Goal: Find specific page/section: Find specific page/section

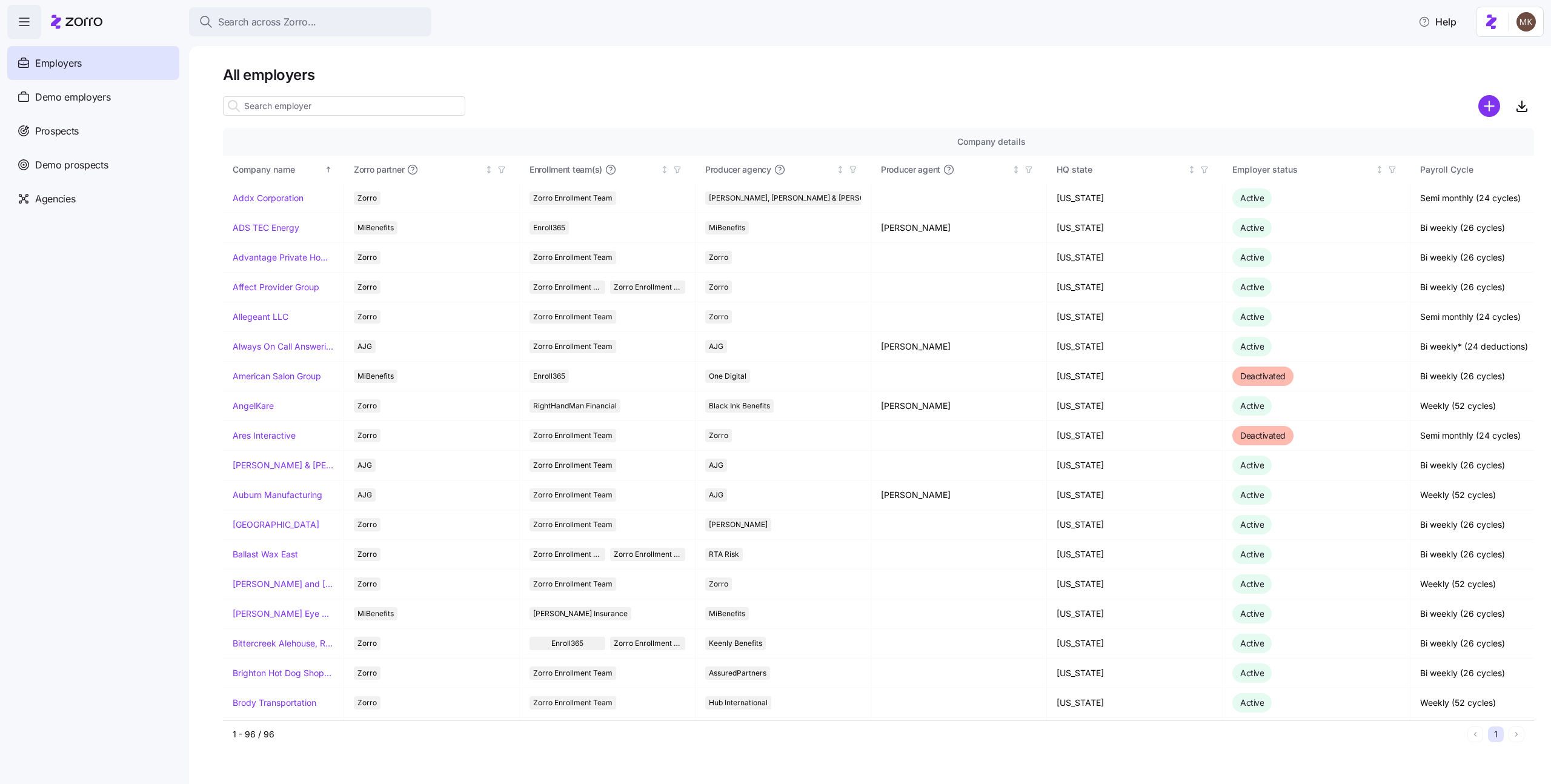
click at [321, 104] on input at bounding box center [345, 106] width 242 height 19
paste input "Always On Call Answering Service"
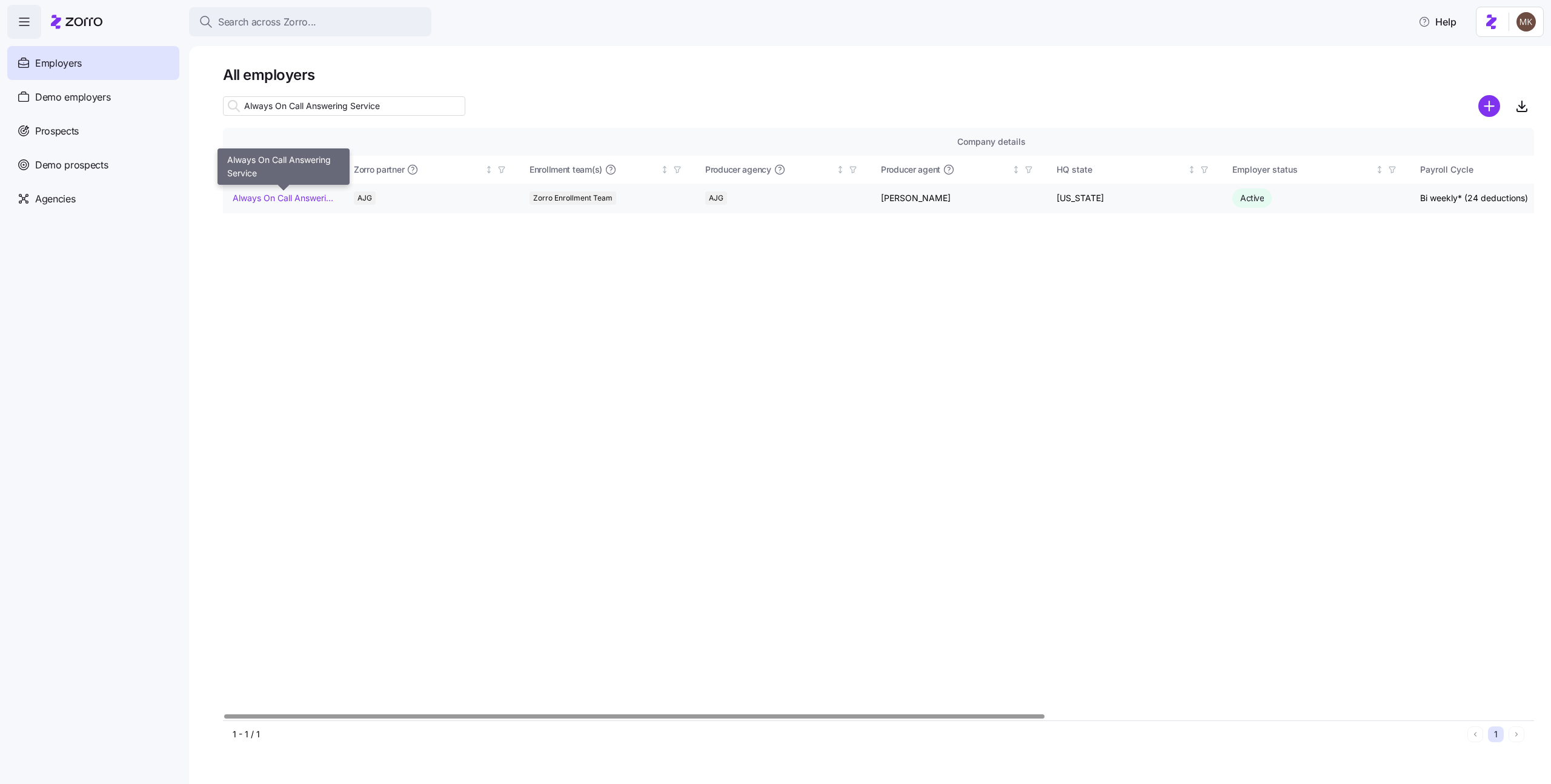
type input "Always On Call Answering Service"
click at [301, 199] on link "Always On Call Answering Service" at bounding box center [283, 198] width 101 height 12
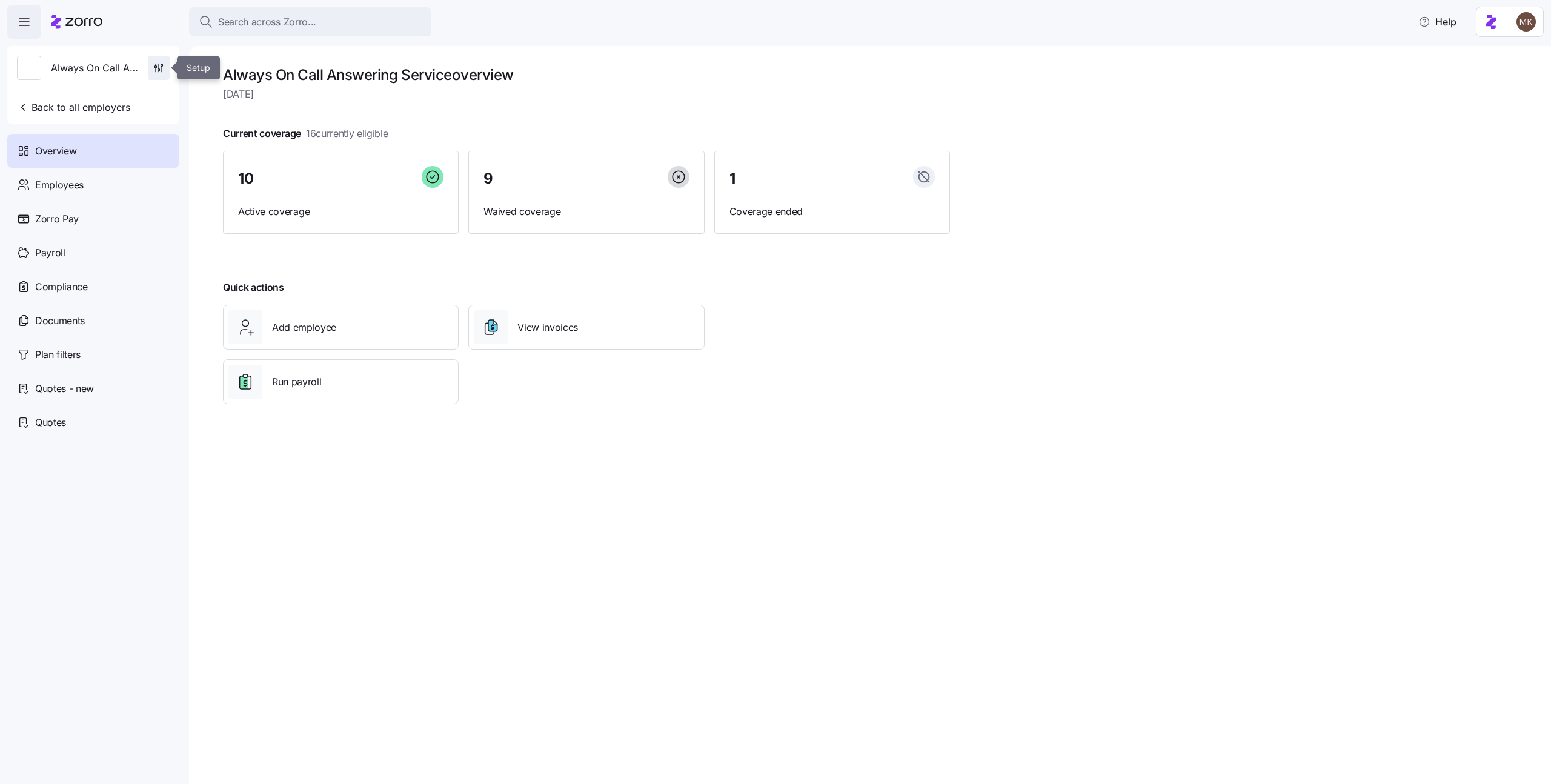
click at [160, 69] on icon "button" at bounding box center [158, 68] width 12 height 12
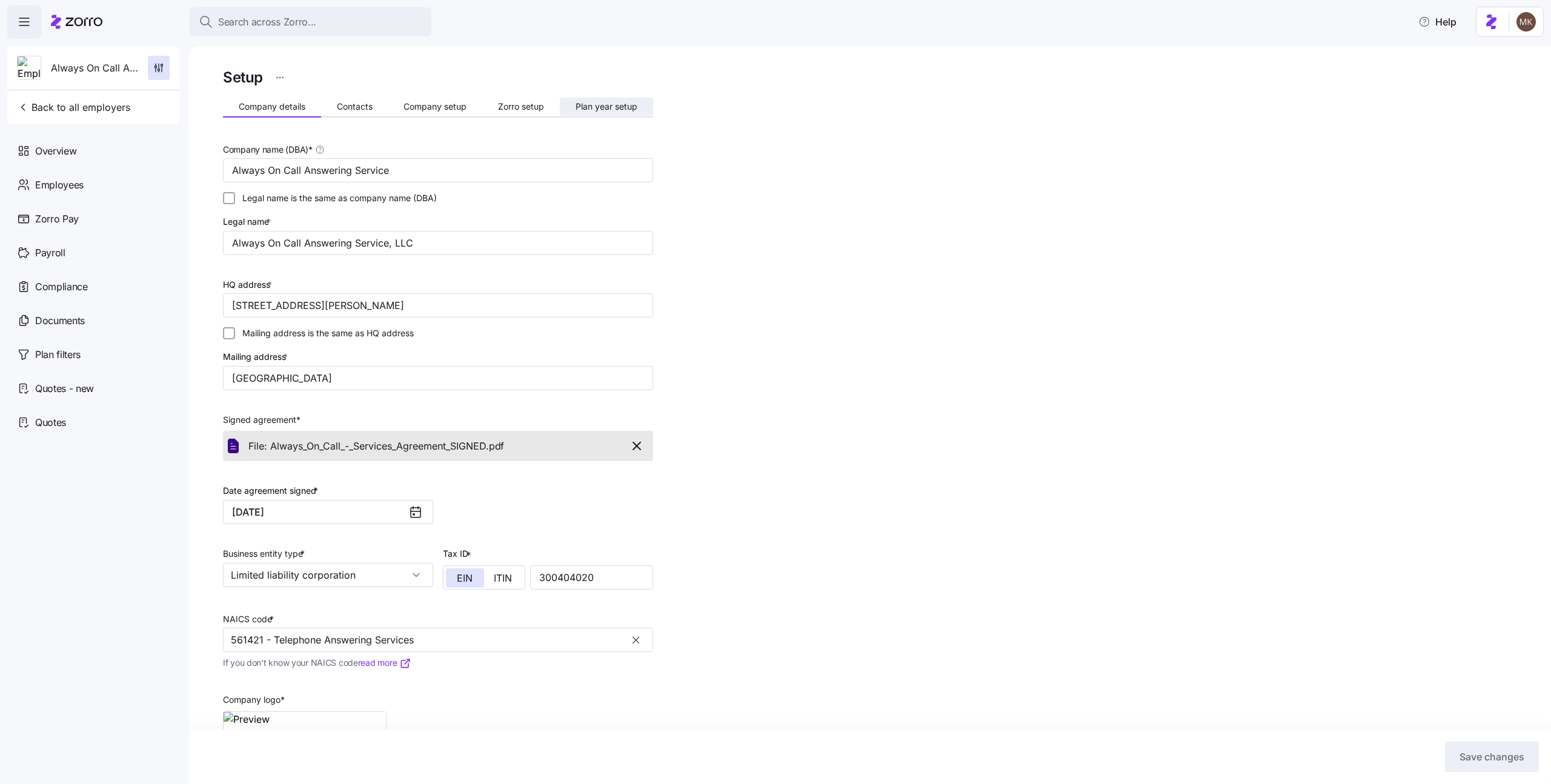
click at [586, 104] on span "Plan year setup" at bounding box center [606, 107] width 62 height 8
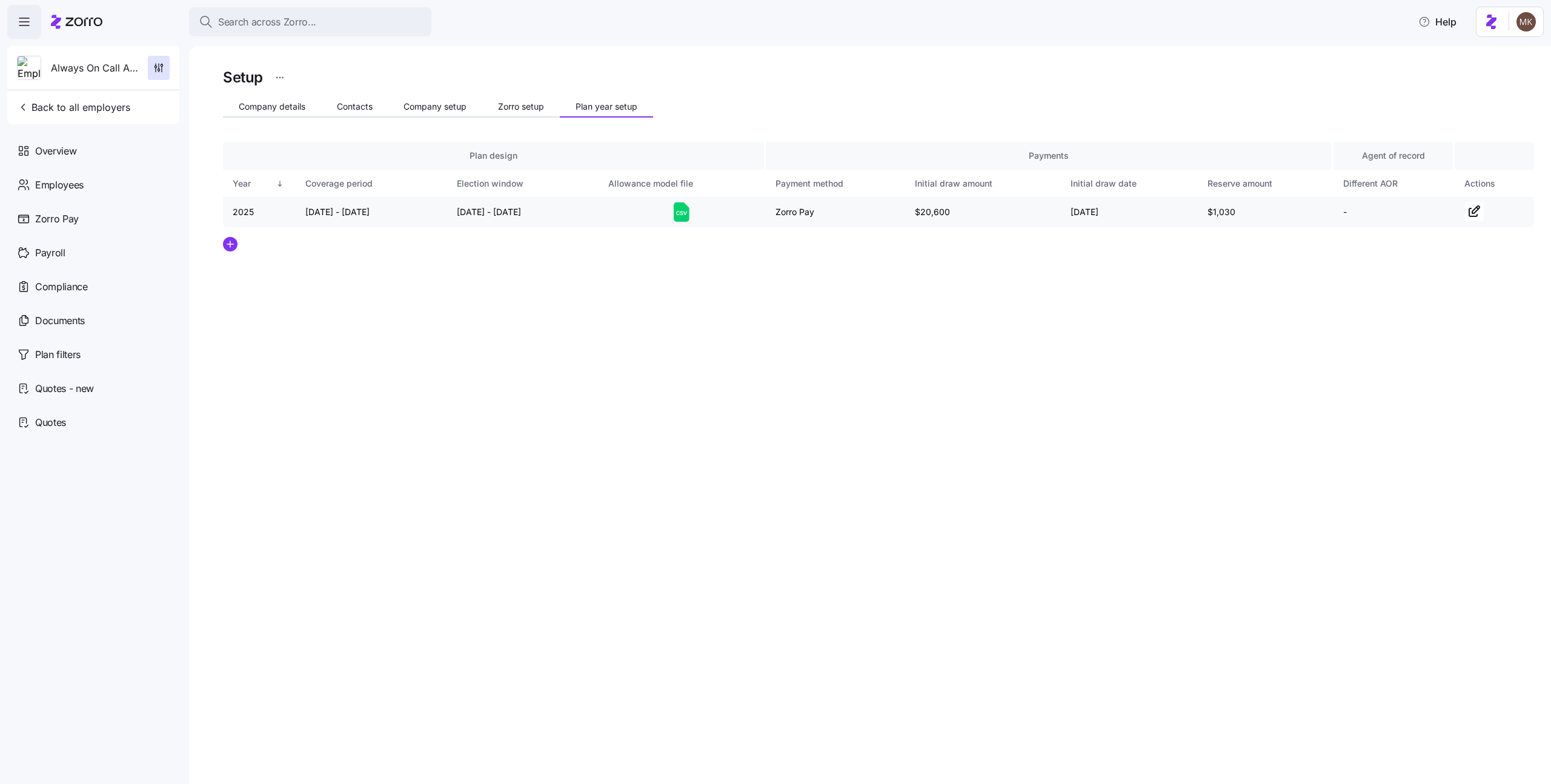
click at [679, 212] on icon at bounding box center [681, 212] width 16 height 19
click at [530, 45] on main "Setup Company details Contacts Company setup Zorro setup Plan year setup Plan d…" at bounding box center [775, 388] width 1551 height 777
click at [66, 195] on div "Employees" at bounding box center [93, 184] width 172 height 34
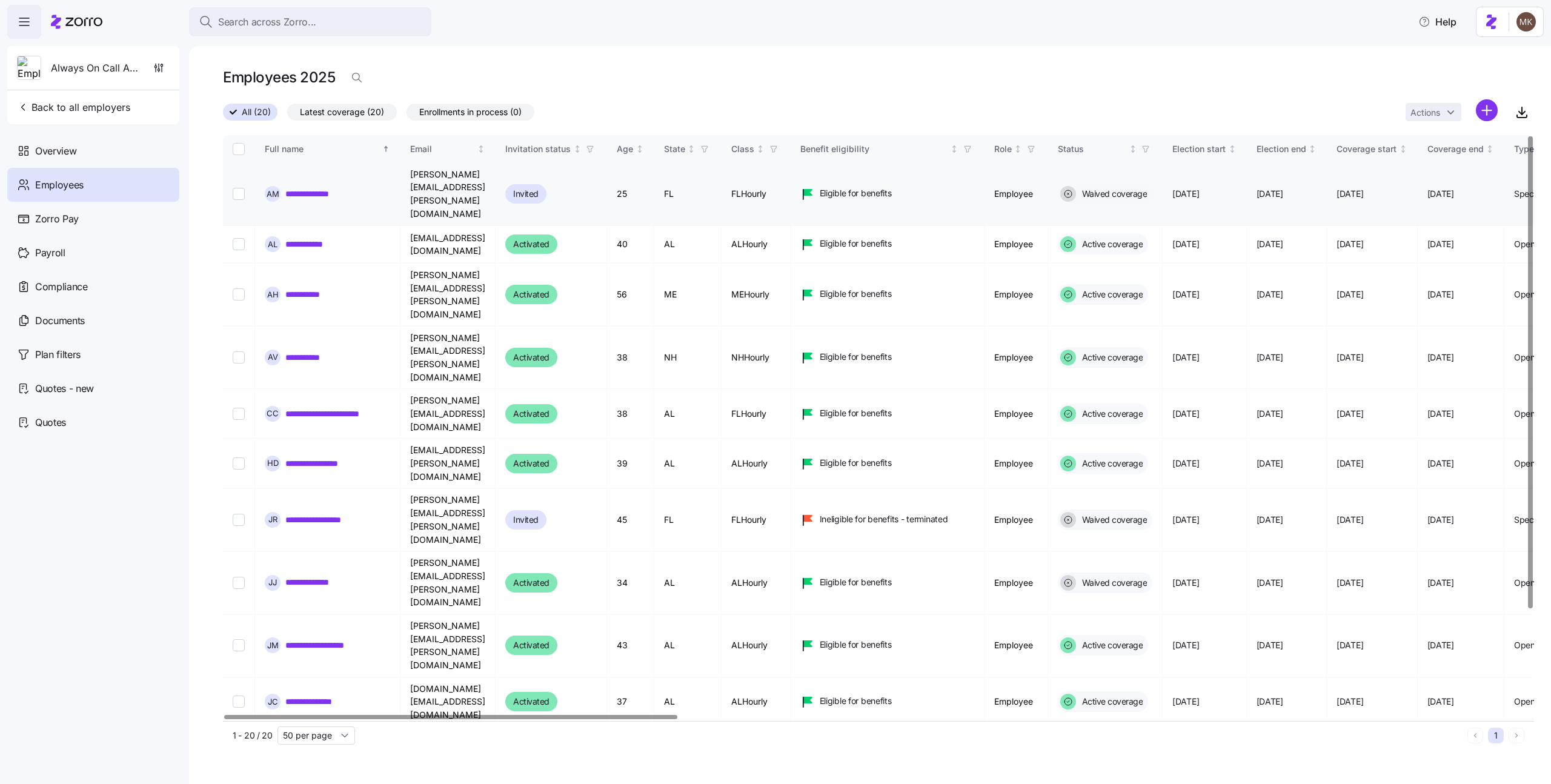
click at [235, 188] on input "Select record 1" at bounding box center [239, 193] width 12 height 12
checkbox input "true"
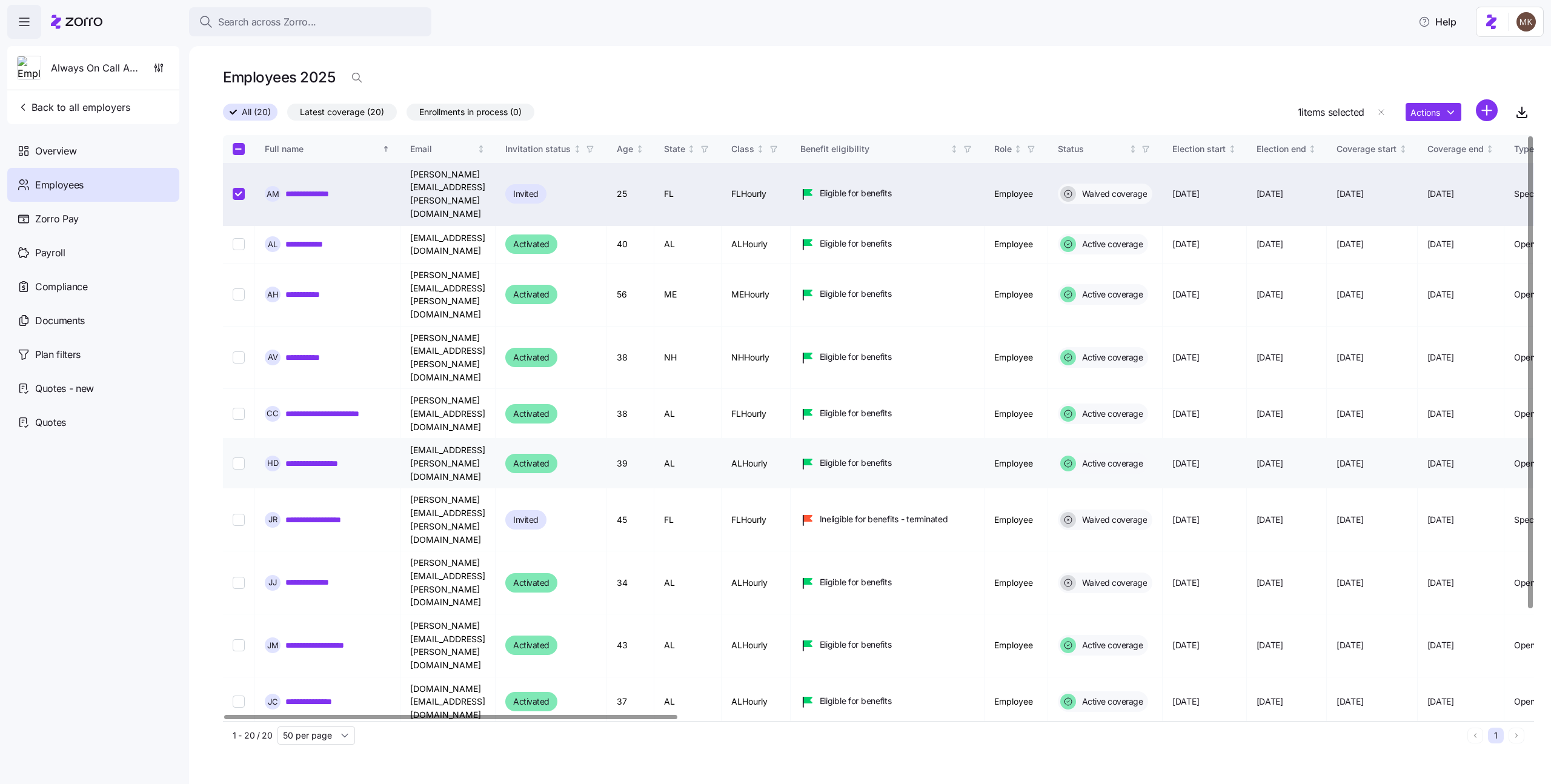
click at [235, 457] on input "Select record 6" at bounding box center [239, 463] width 12 height 12
checkbox input "true"
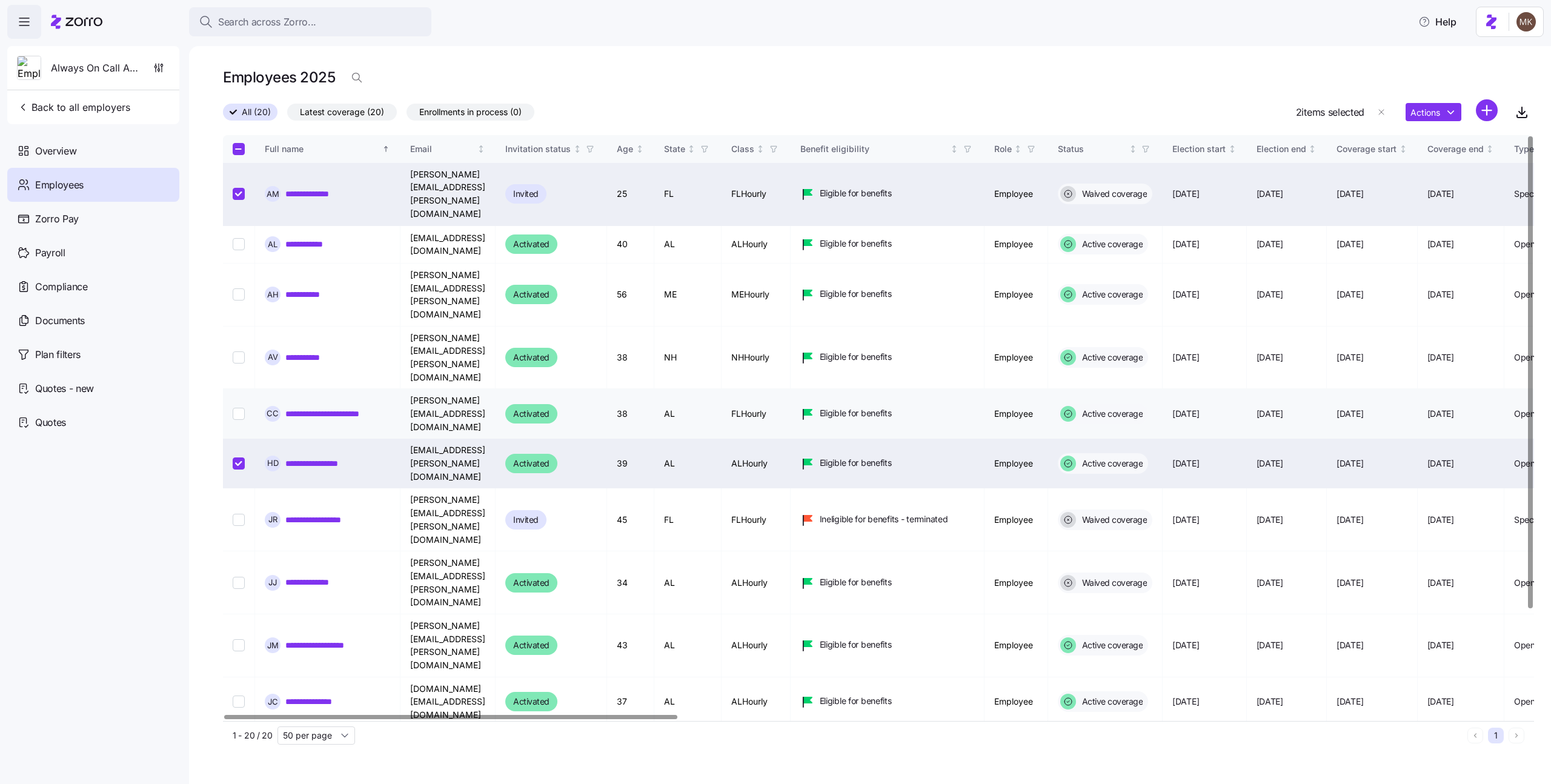
click at [237, 389] on td at bounding box center [239, 414] width 32 height 50
click at [237, 408] on input "Select record 5" at bounding box center [239, 413] width 12 height 12
checkbox input "true"
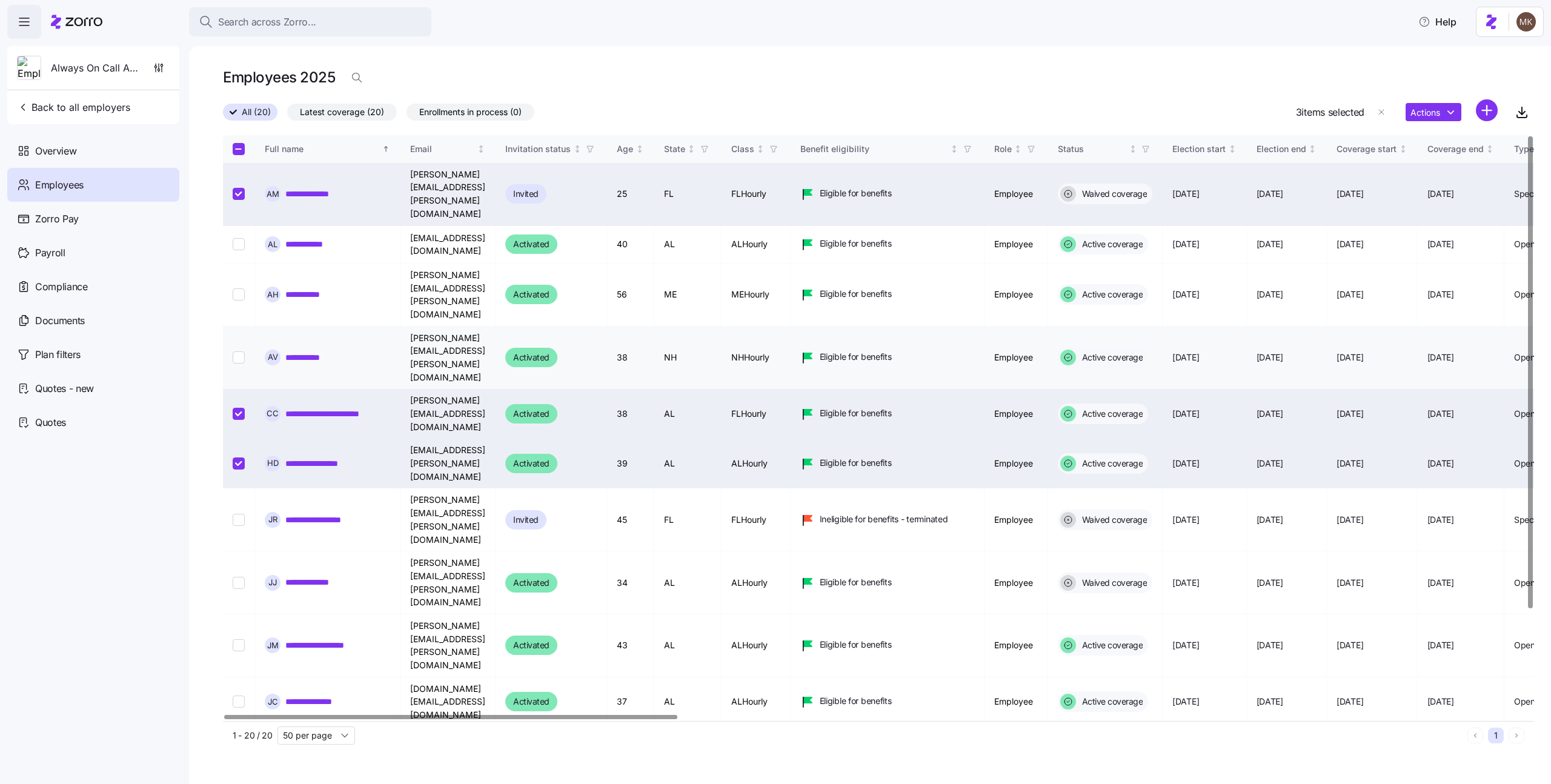
click at [237, 351] on input "Select record 4" at bounding box center [239, 357] width 12 height 12
checkbox input "true"
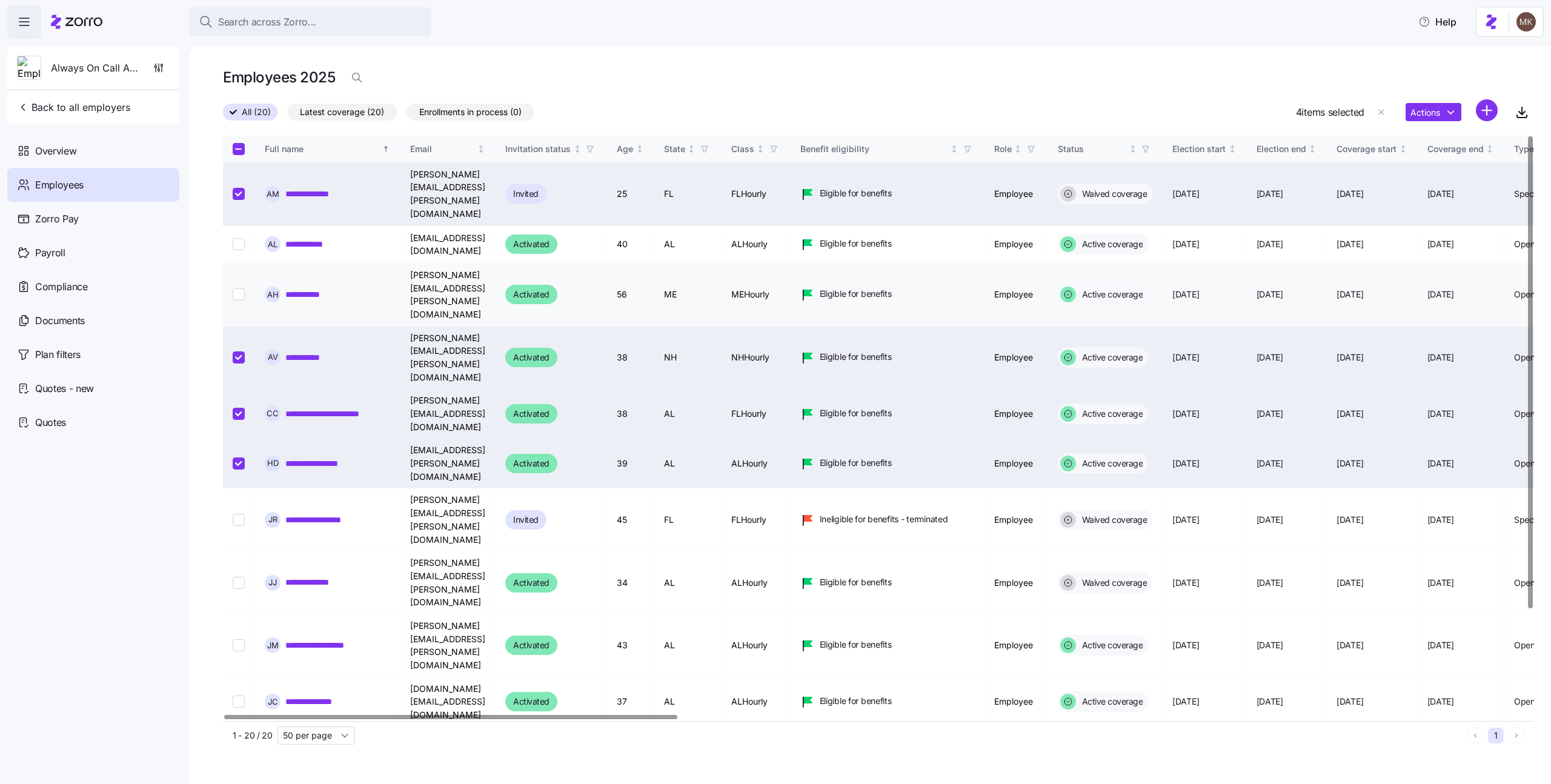
click at [238, 288] on input "Select record 3" at bounding box center [239, 294] width 12 height 12
checkbox input "true"
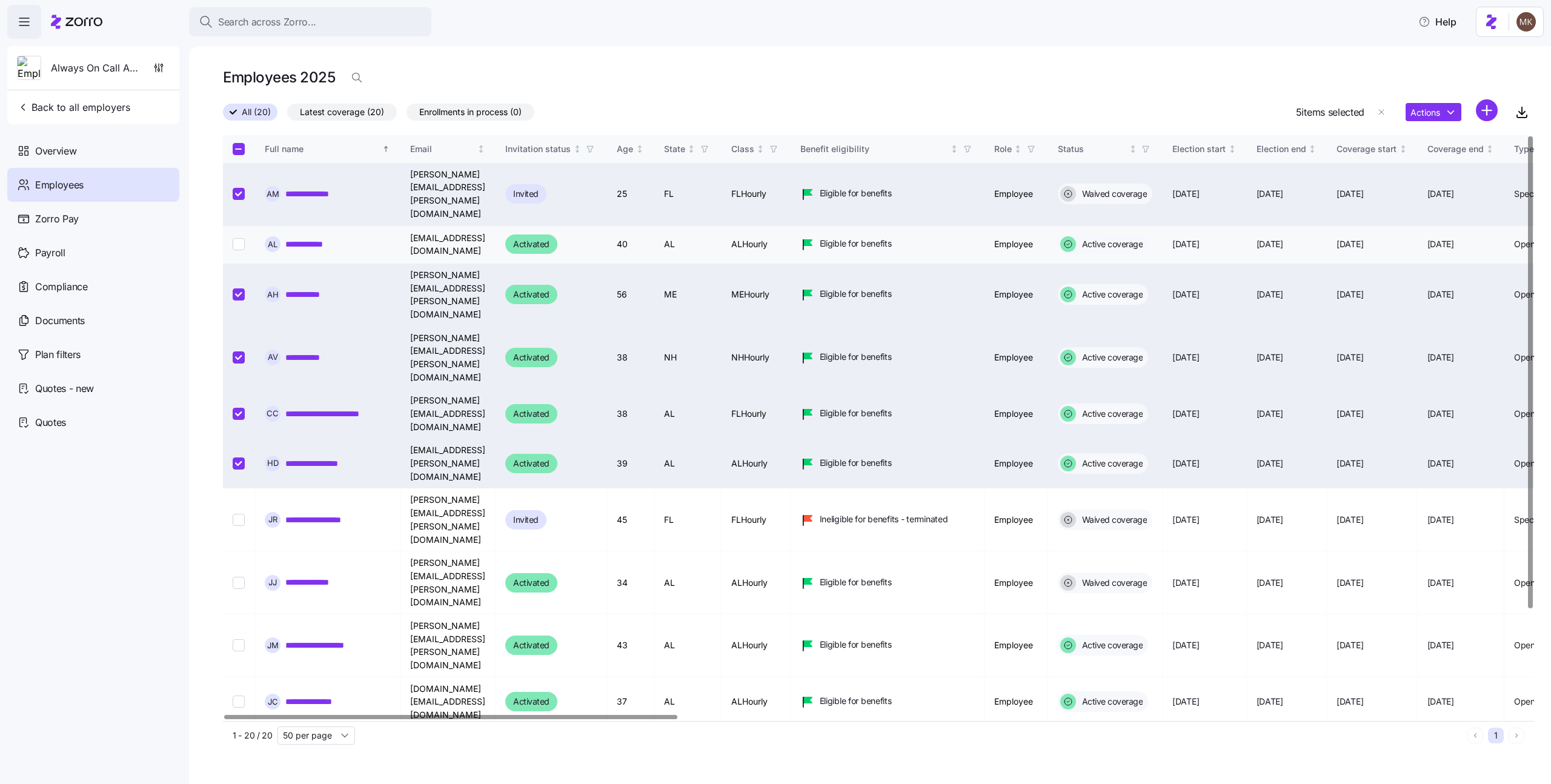
click at [235, 238] on input "Select record 2" at bounding box center [239, 244] width 12 height 12
checkbox input "true"
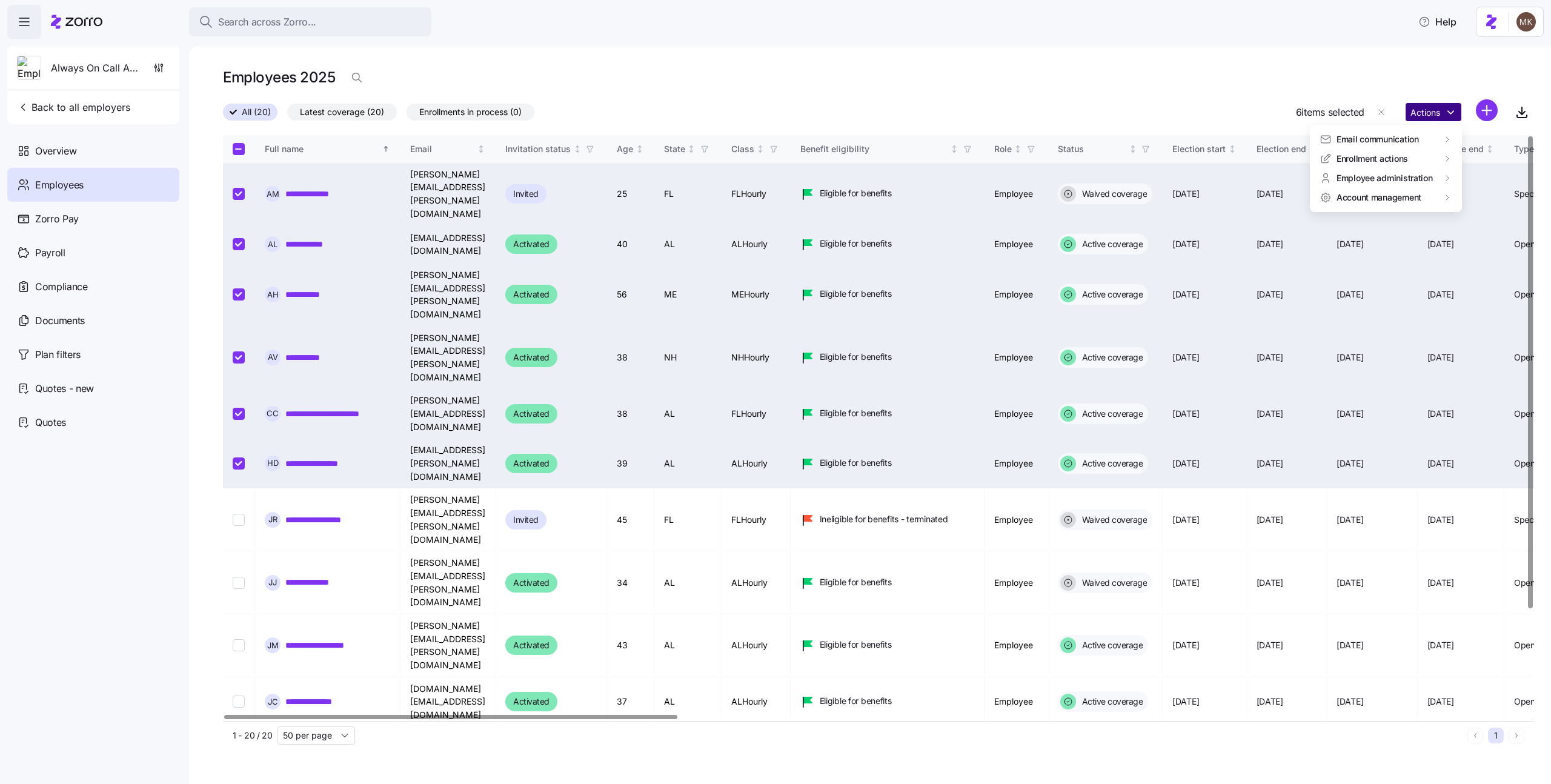
click at [1457, 108] on html "**********" at bounding box center [775, 388] width 1551 height 777
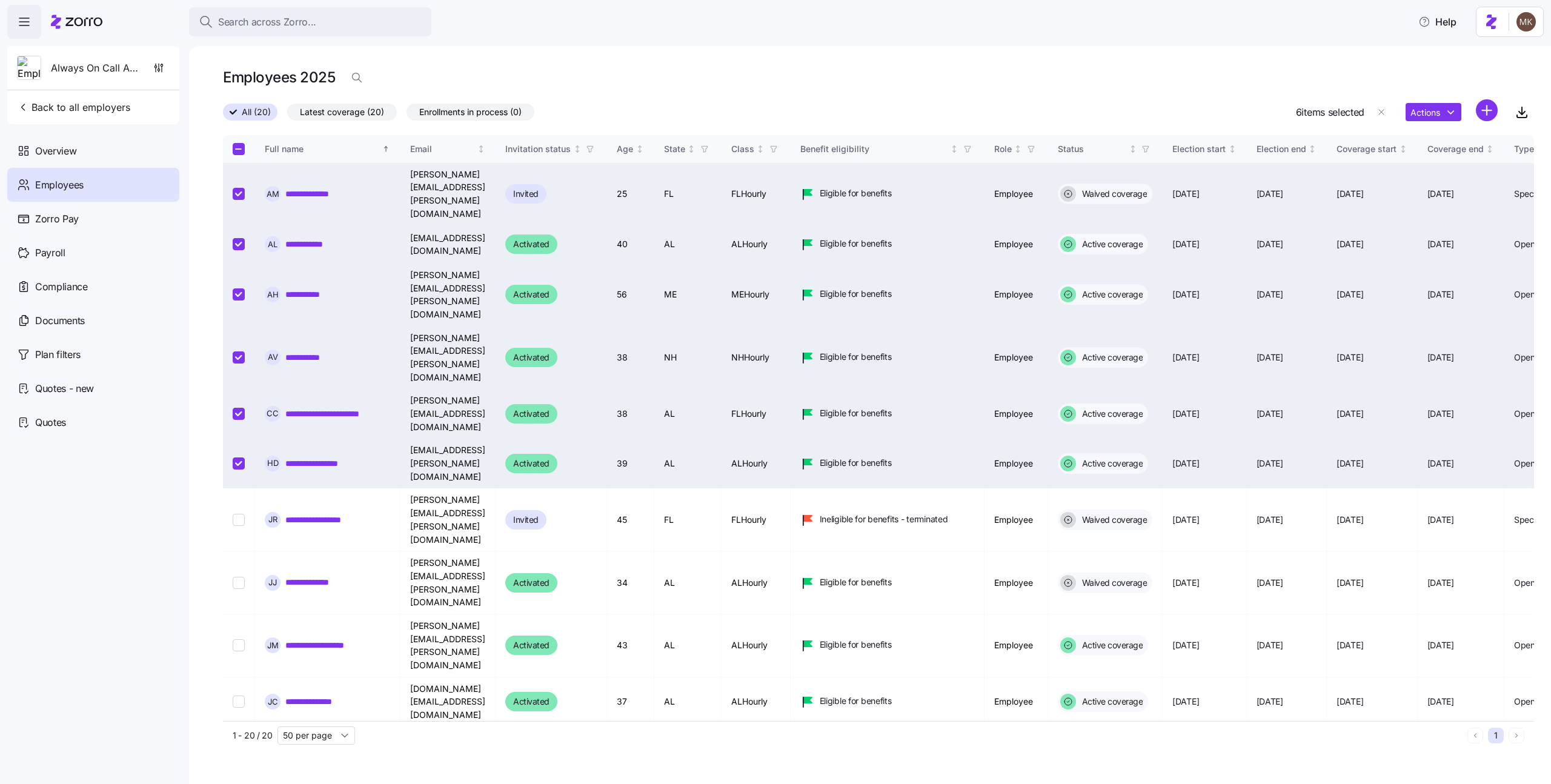
click at [1381, 110] on html "**********" at bounding box center [775, 388] width 1551 height 777
click at [1381, 110] on icon "button" at bounding box center [1381, 112] width 10 height 10
checkbox input "false"
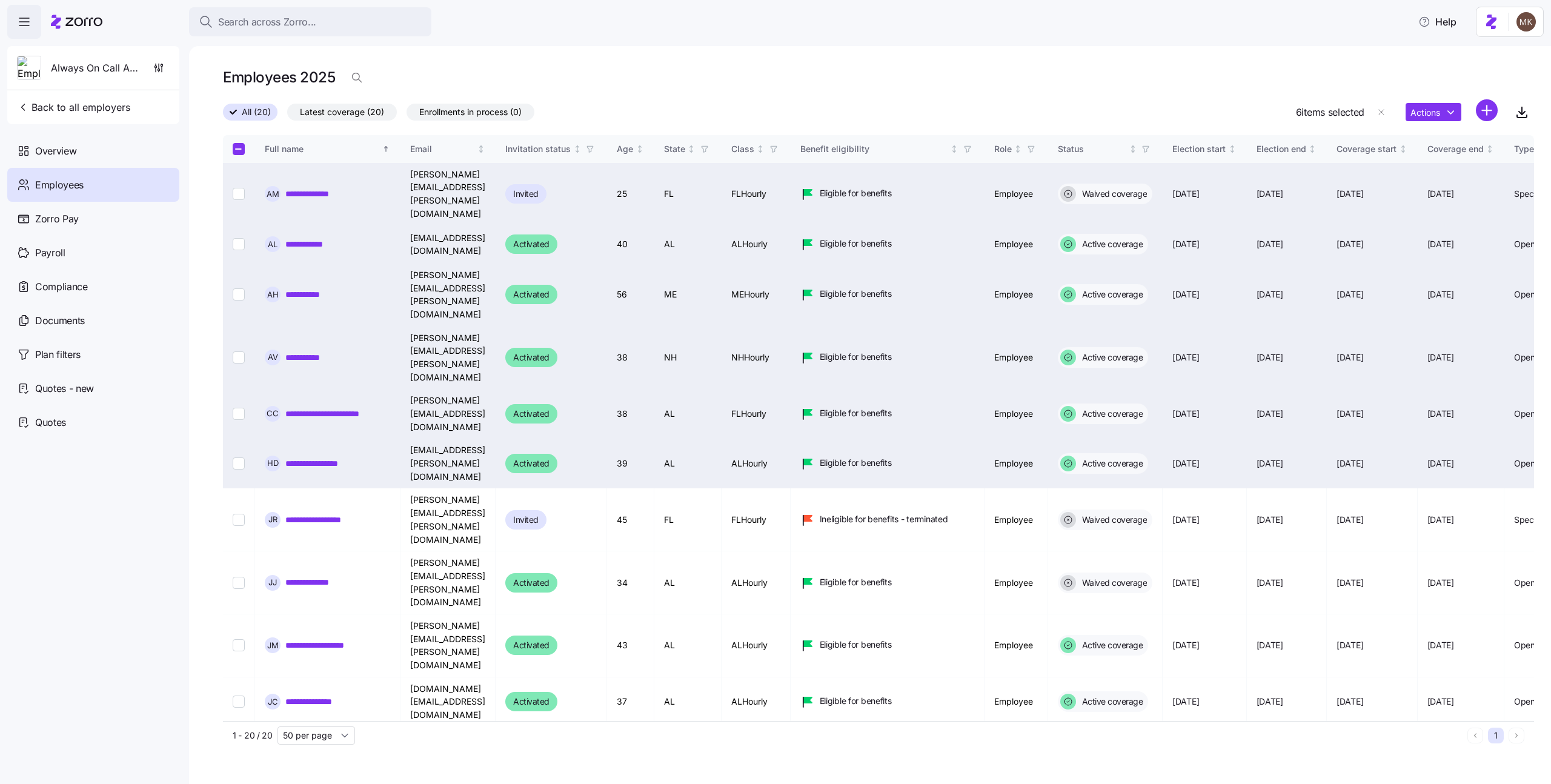
checkbox input "false"
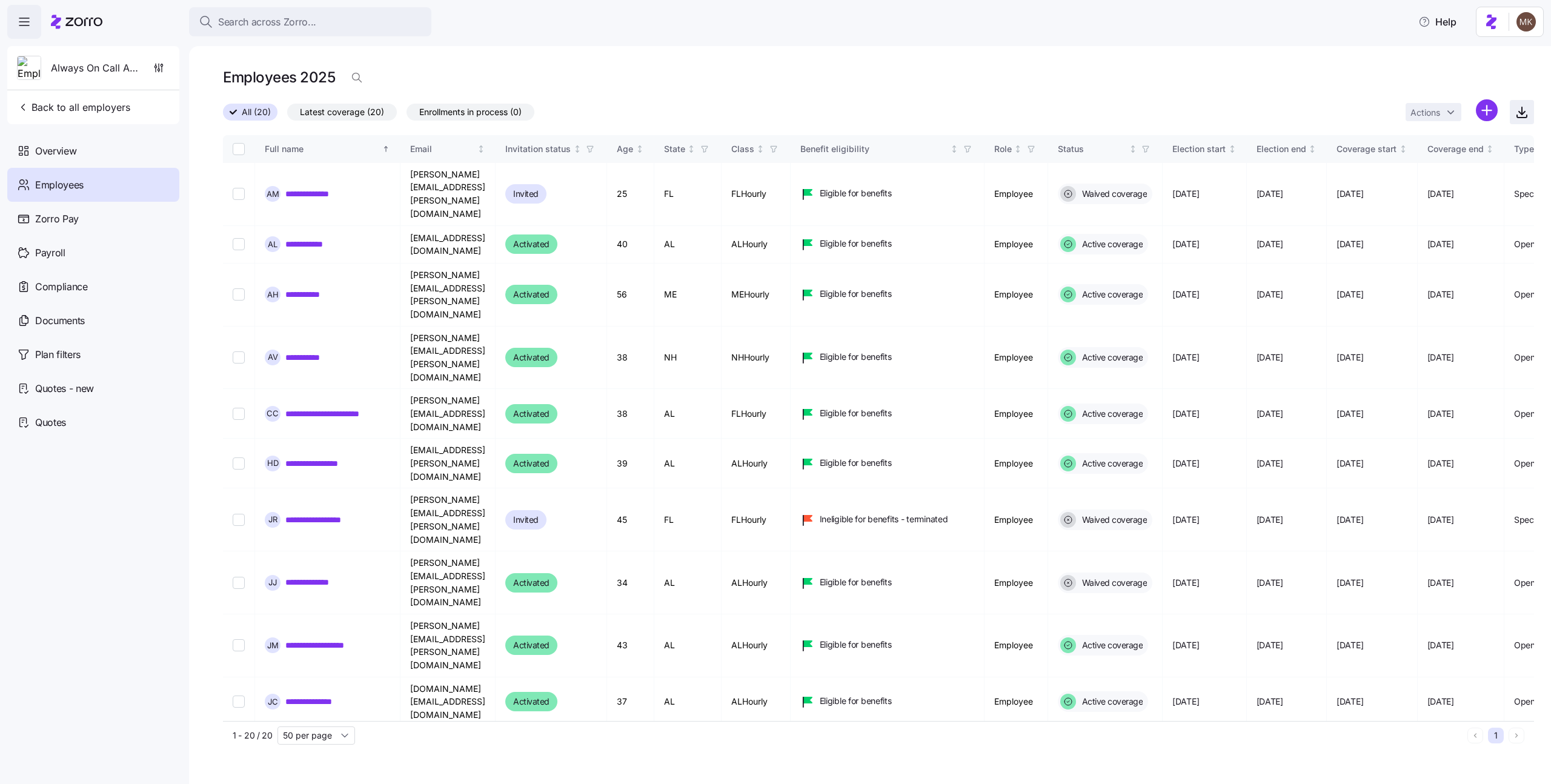
click at [1517, 115] on icon "button" at bounding box center [1522, 112] width 15 height 15
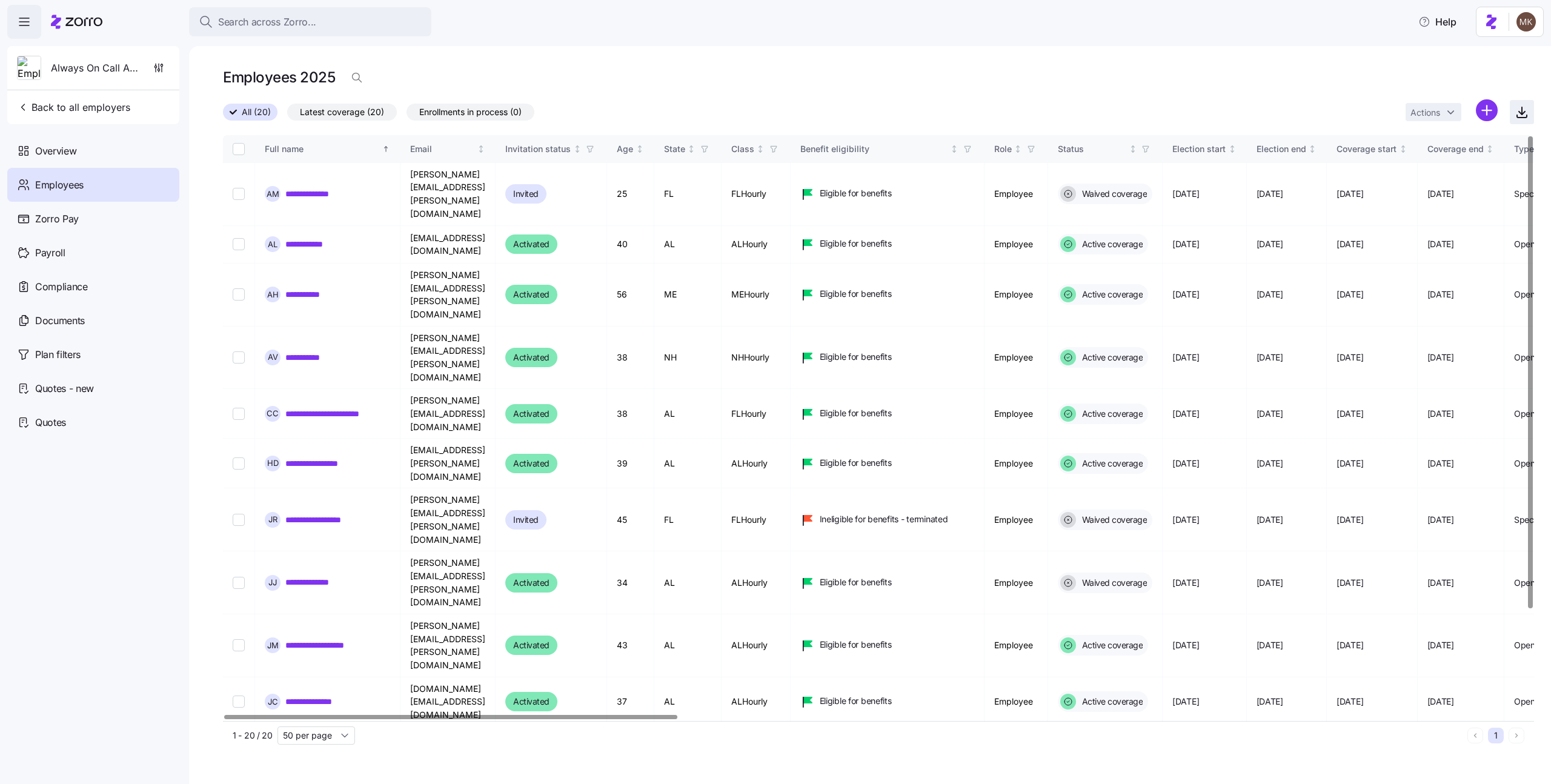
click at [1525, 117] on icon "button" at bounding box center [1522, 112] width 15 height 15
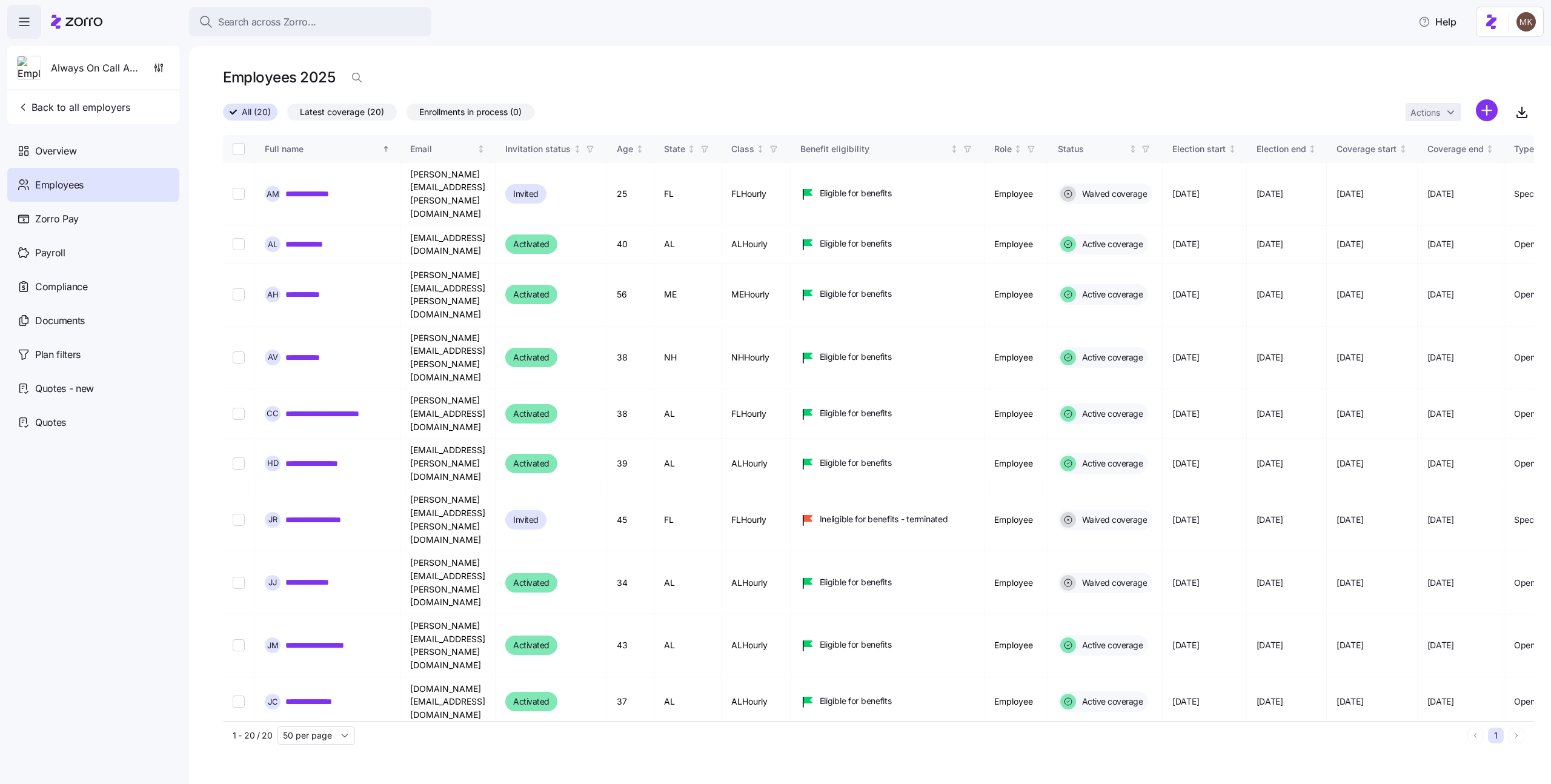
click at [61, 25] on icon at bounding box center [77, 22] width 52 height 15
click at [85, 20] on icon at bounding box center [77, 22] width 52 height 15
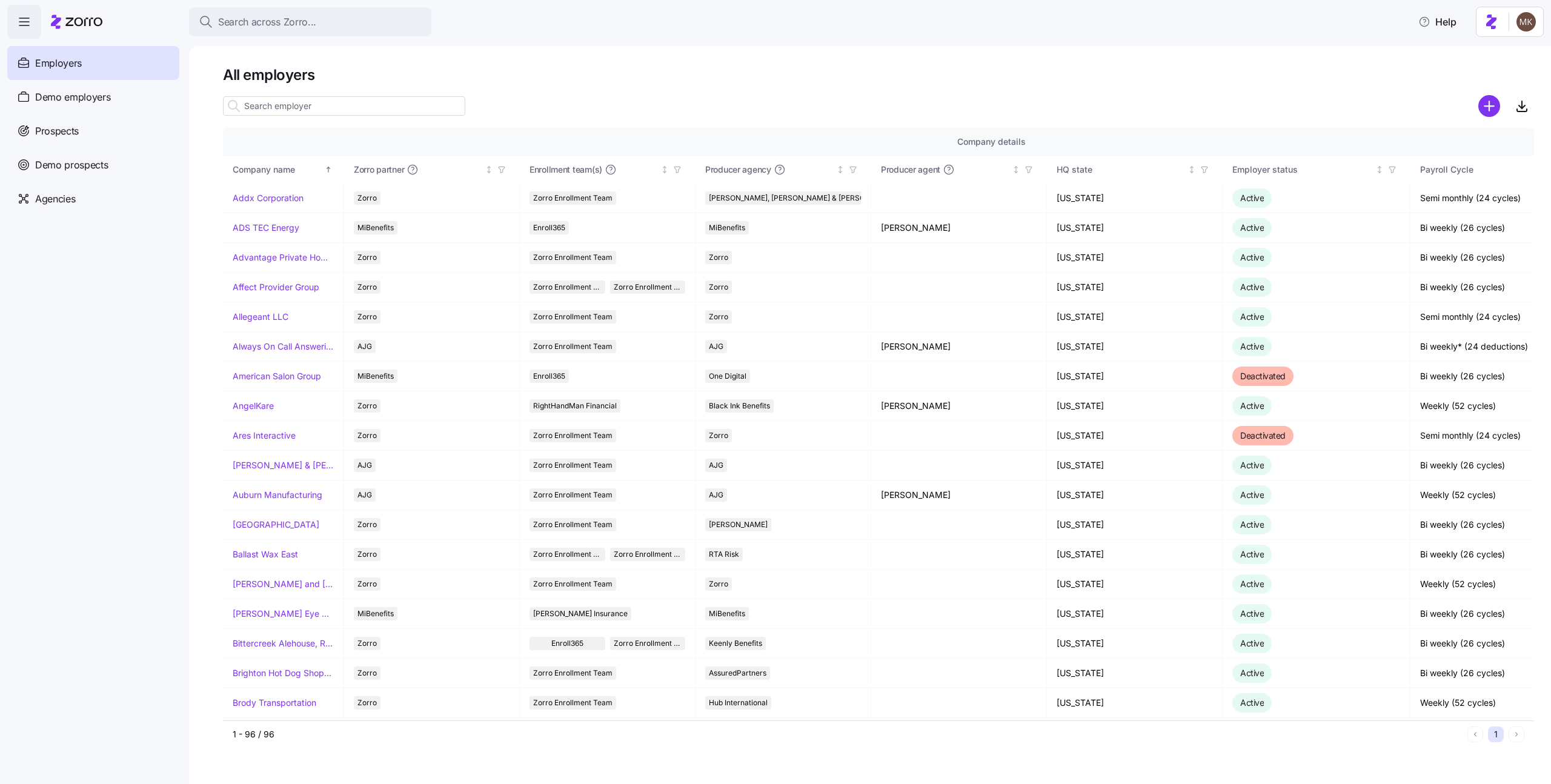
click at [392, 100] on input at bounding box center [345, 106] width 242 height 19
paste input "Village Green Landscapes"
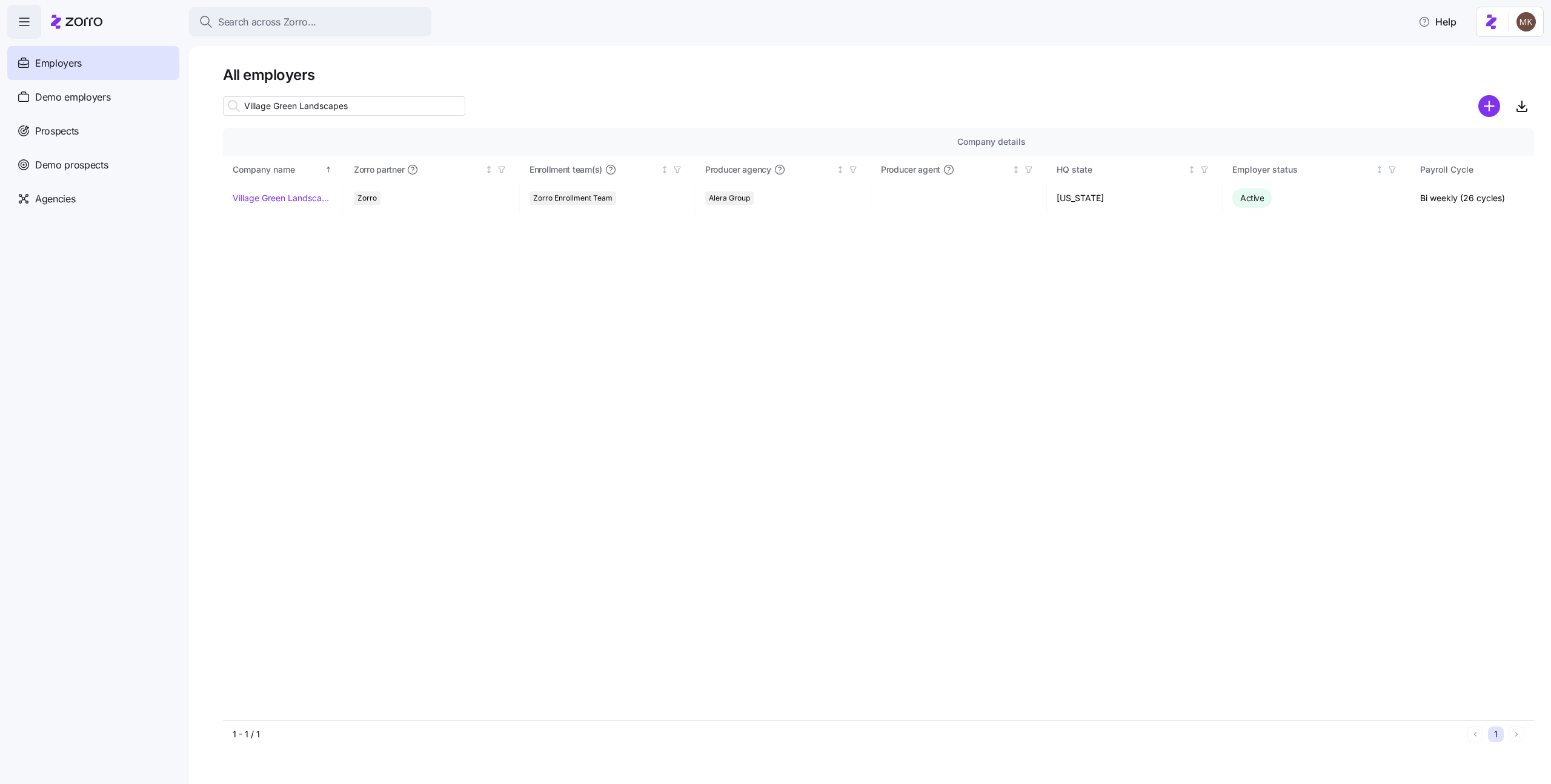
type input "Village Green Landscapes"
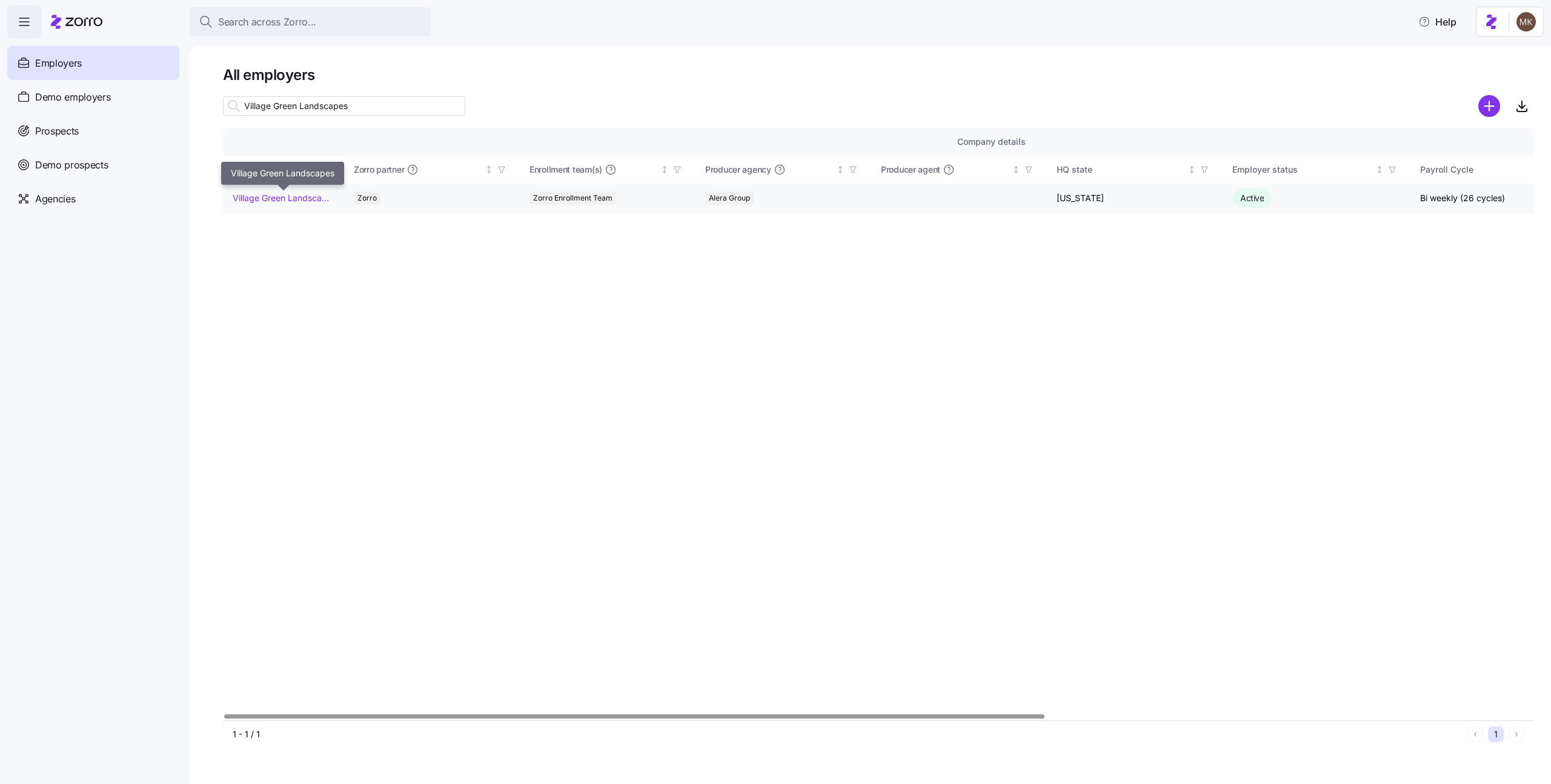
click at [288, 194] on link "Village Green Landscapes" at bounding box center [283, 198] width 101 height 12
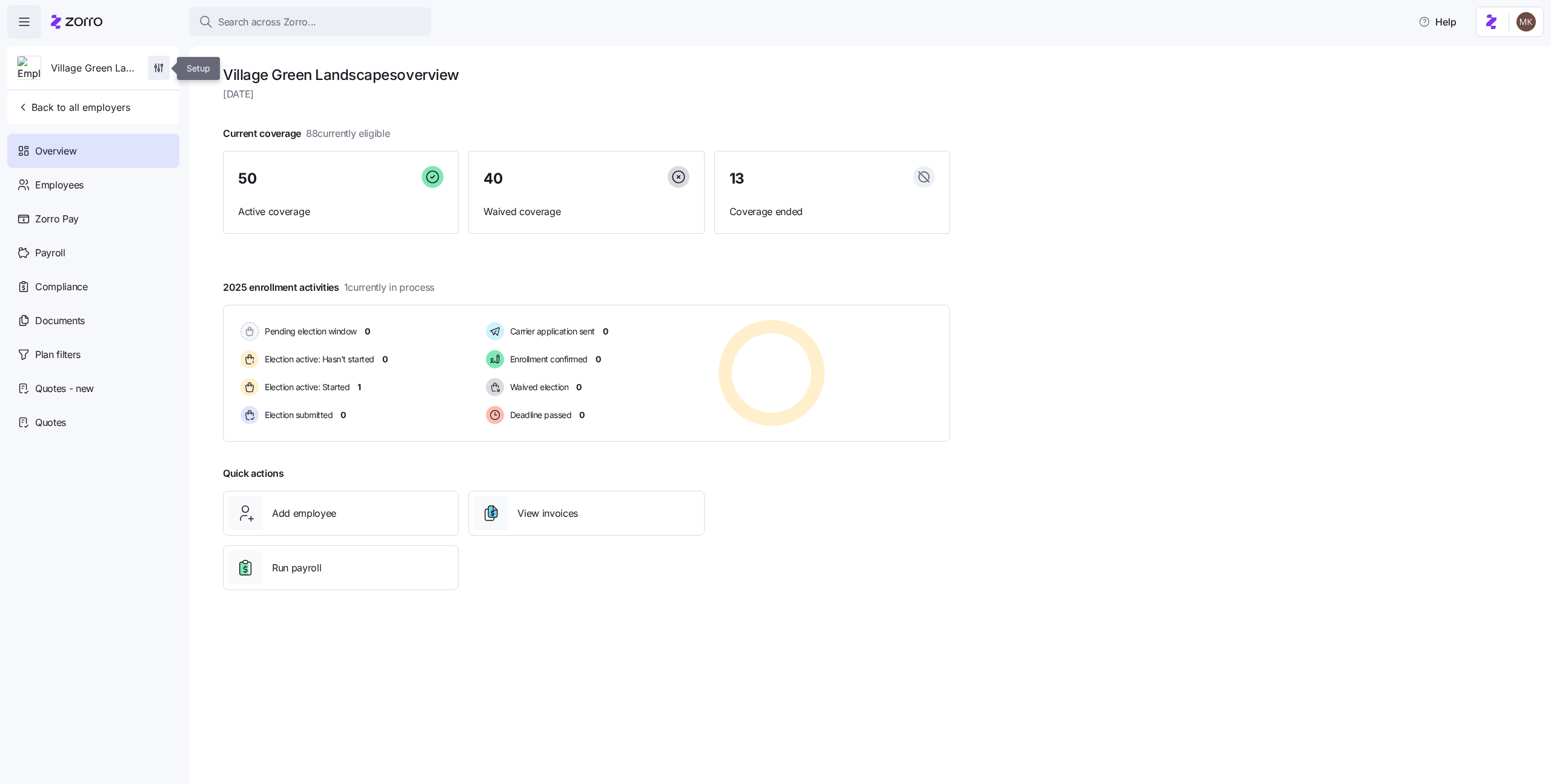
click at [158, 64] on icon "button" at bounding box center [158, 68] width 12 height 12
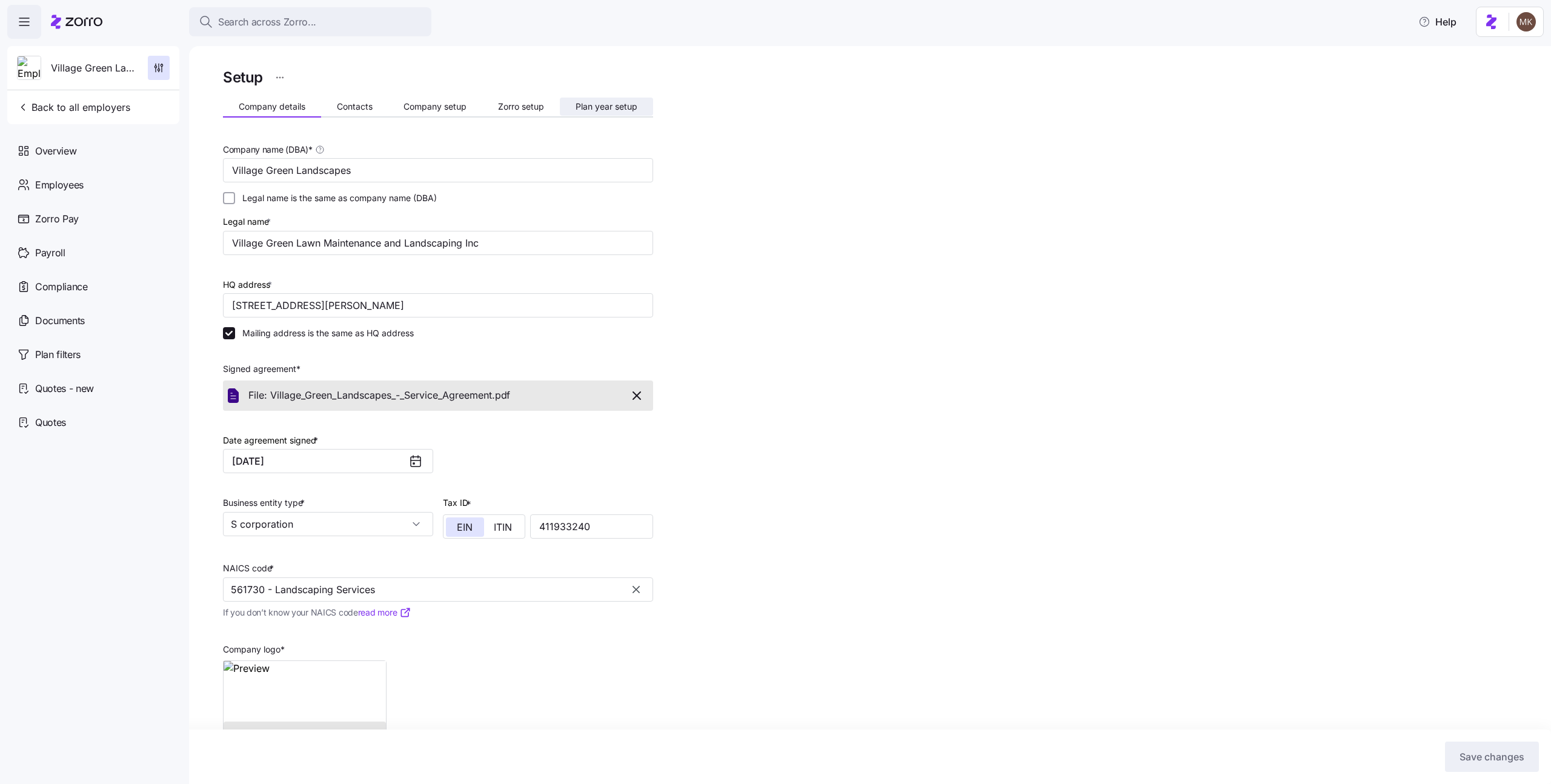
click at [610, 107] on span "Plan year setup" at bounding box center [606, 107] width 62 height 8
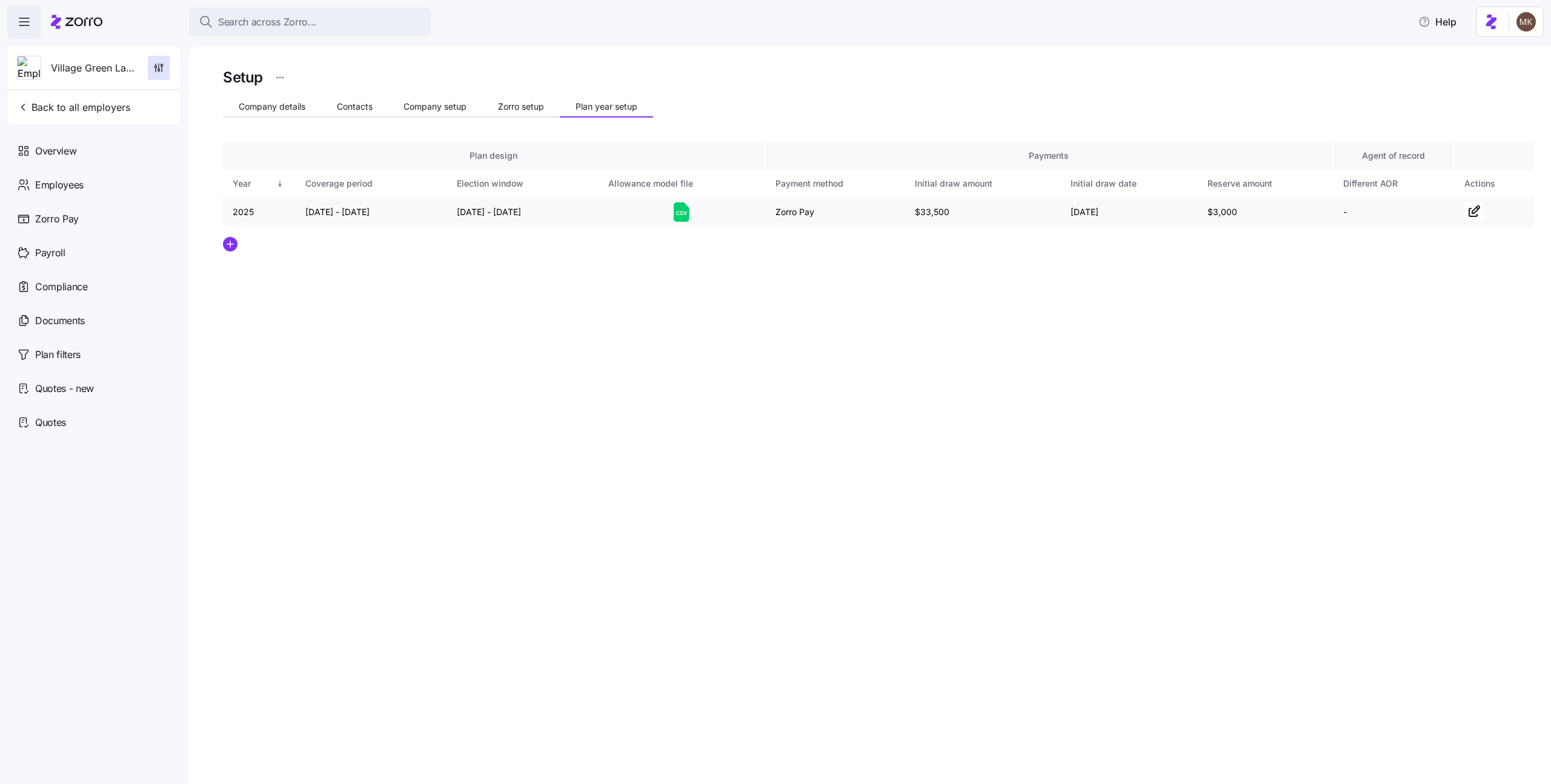
click at [676, 206] on icon at bounding box center [681, 212] width 16 height 19
click at [99, 175] on div "Employees" at bounding box center [93, 184] width 172 height 34
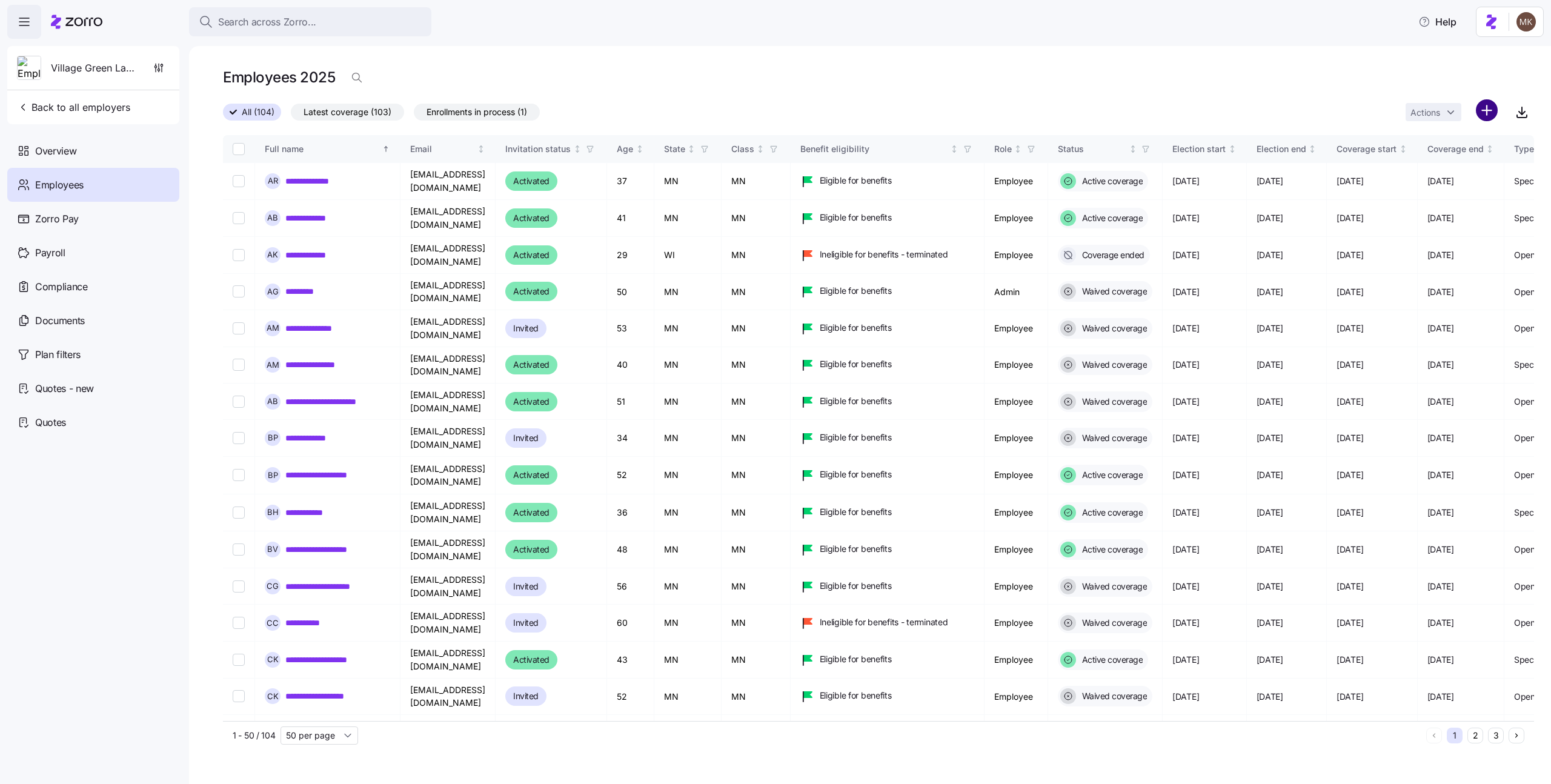
click at [1488, 112] on html "**********" at bounding box center [775, 388] width 1551 height 777
click at [1488, 91] on html "**********" at bounding box center [775, 388] width 1551 height 777
